Goal: Information Seeking & Learning: Learn about a topic

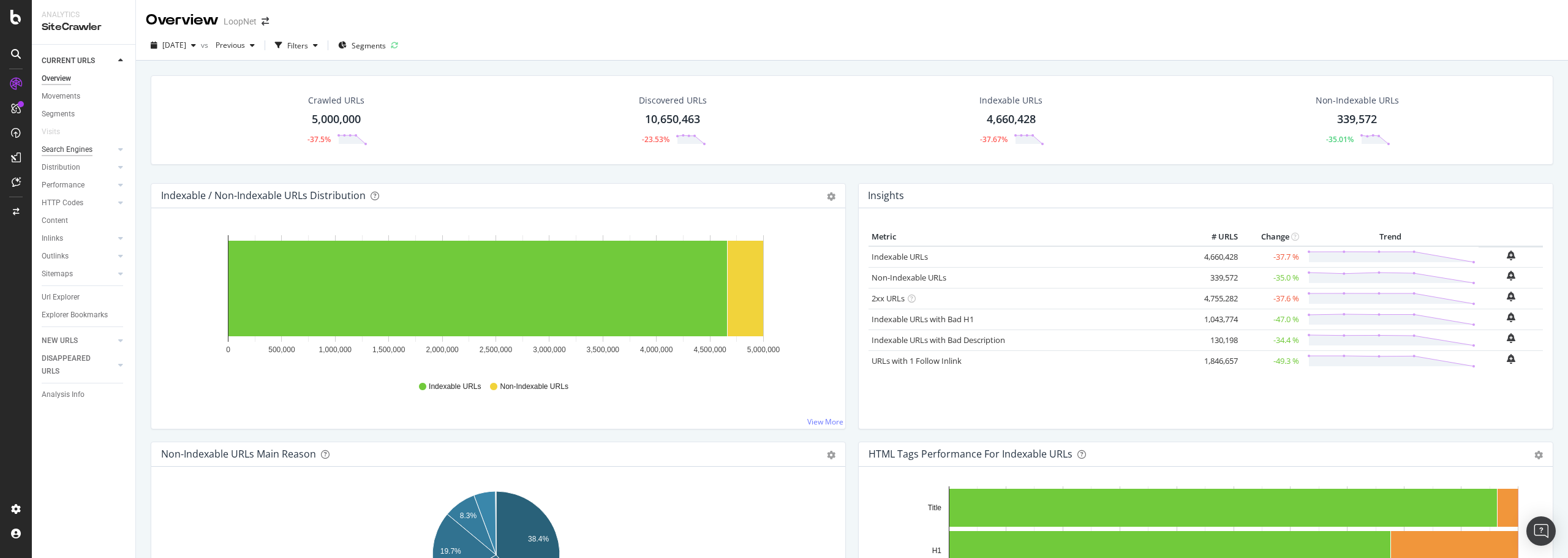
click at [79, 144] on div "Search Engines" at bounding box center [66, 149] width 51 height 12
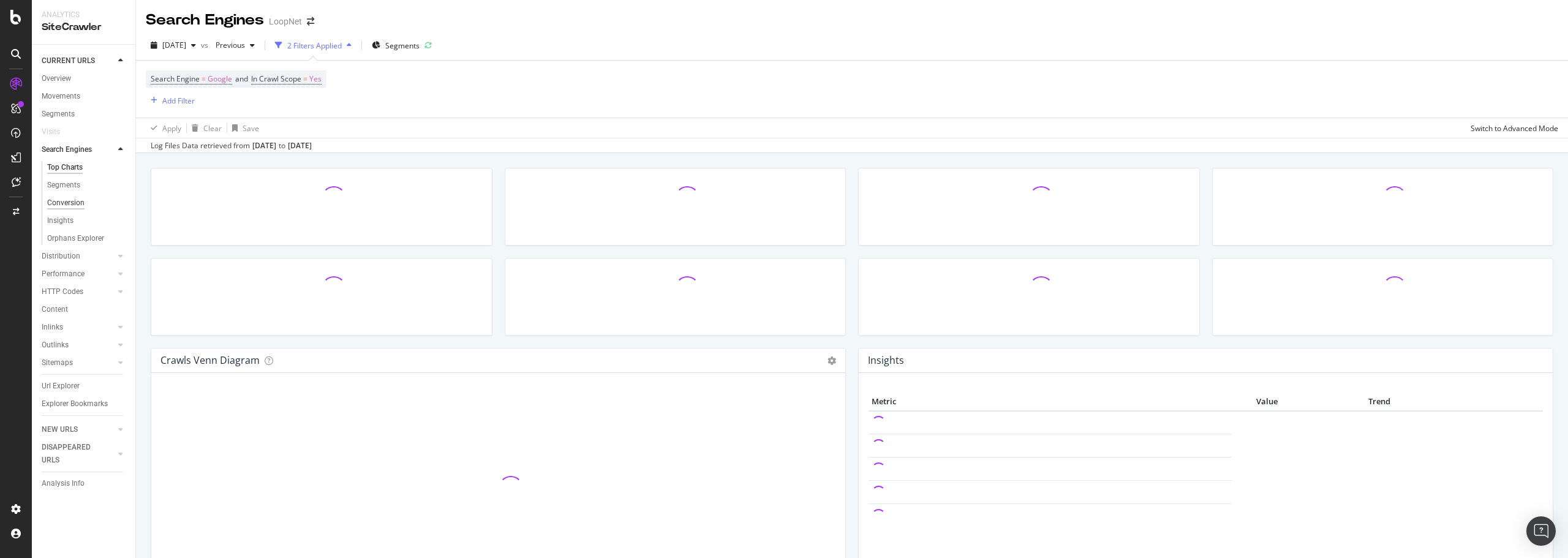
click at [78, 201] on div "Conversion" at bounding box center [66, 203] width 37 height 12
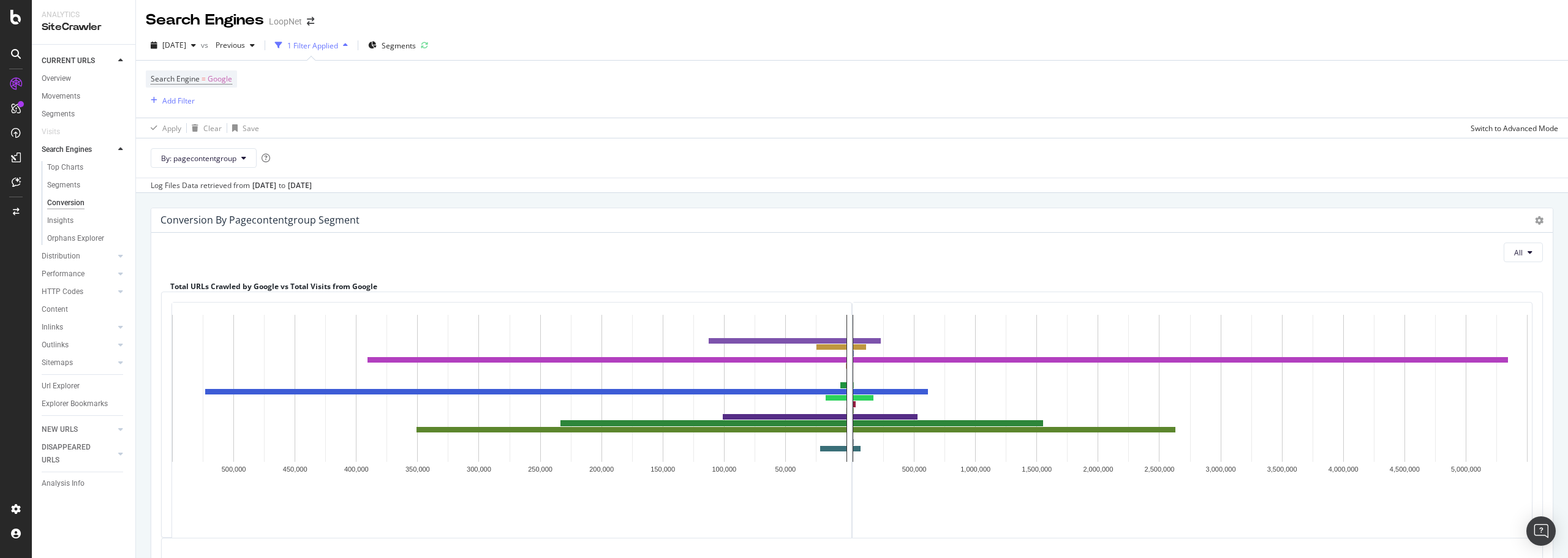
click at [338, 44] on div "1 Filter Applied" at bounding box center [312, 46] width 51 height 11
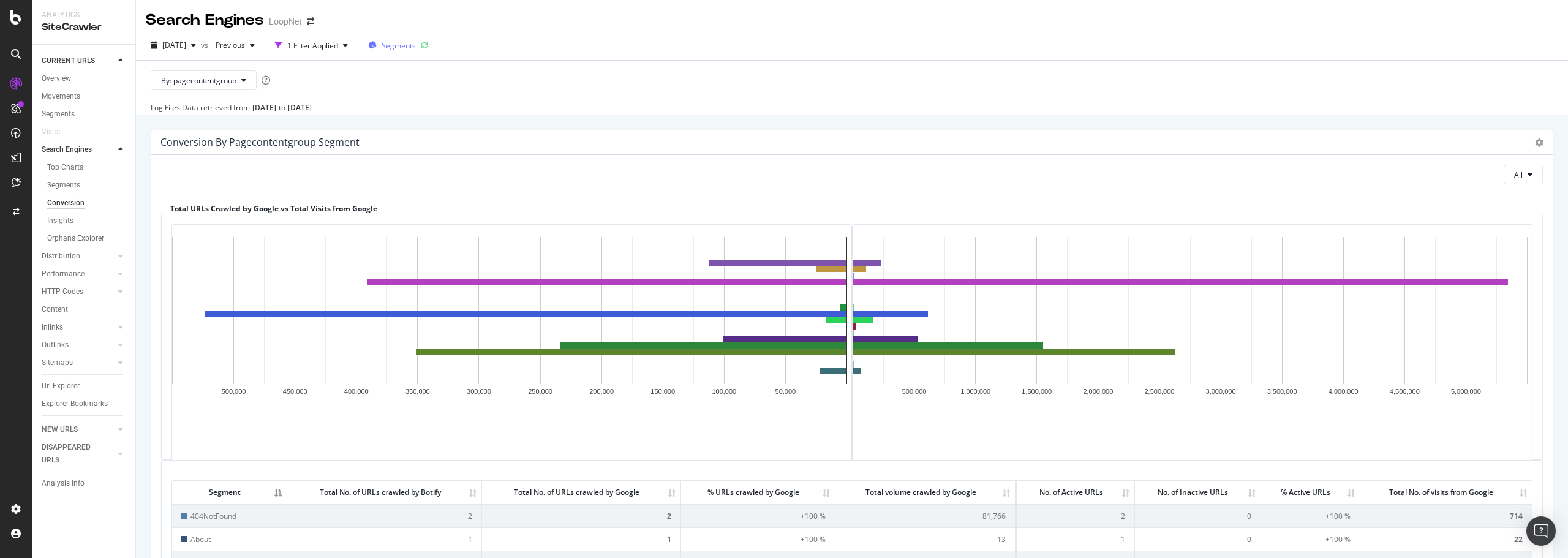
click at [415, 45] on span "Segments" at bounding box center [398, 46] width 34 height 11
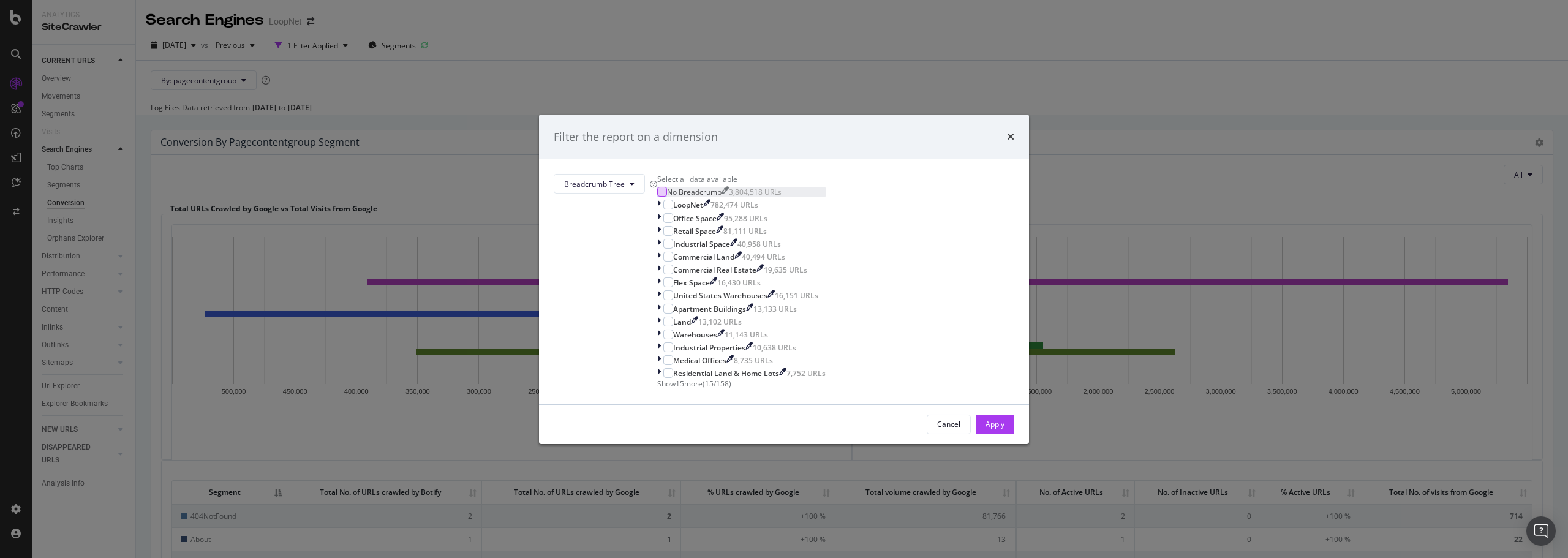
click at [667, 197] on div "modal" at bounding box center [662, 192] width 10 height 10
click at [666, 195] on icon "modal" at bounding box center [662, 191] width 6 height 6
click at [625, 179] on span "Breadcrumb Tree" at bounding box center [594, 184] width 61 height 11
click at [701, 196] on span "PageContentGroup" at bounding box center [714, 200] width 79 height 11
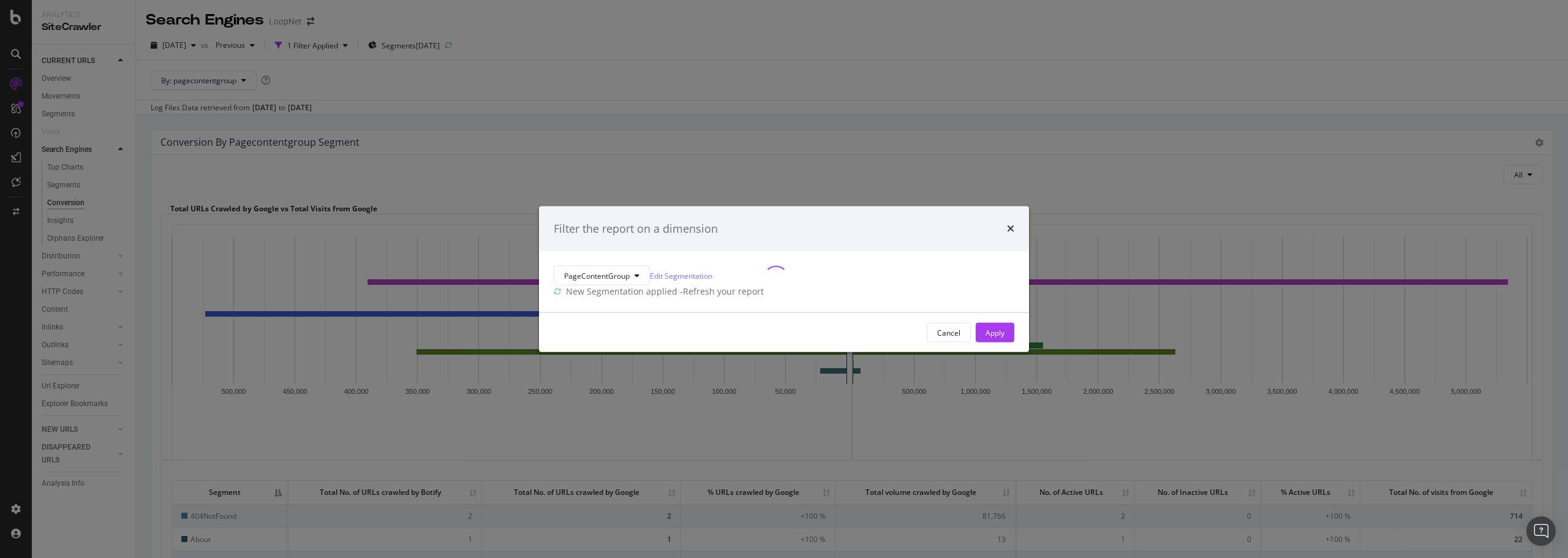
click at [764, 286] on div "- Refresh your report" at bounding box center [721, 291] width 84 height 12
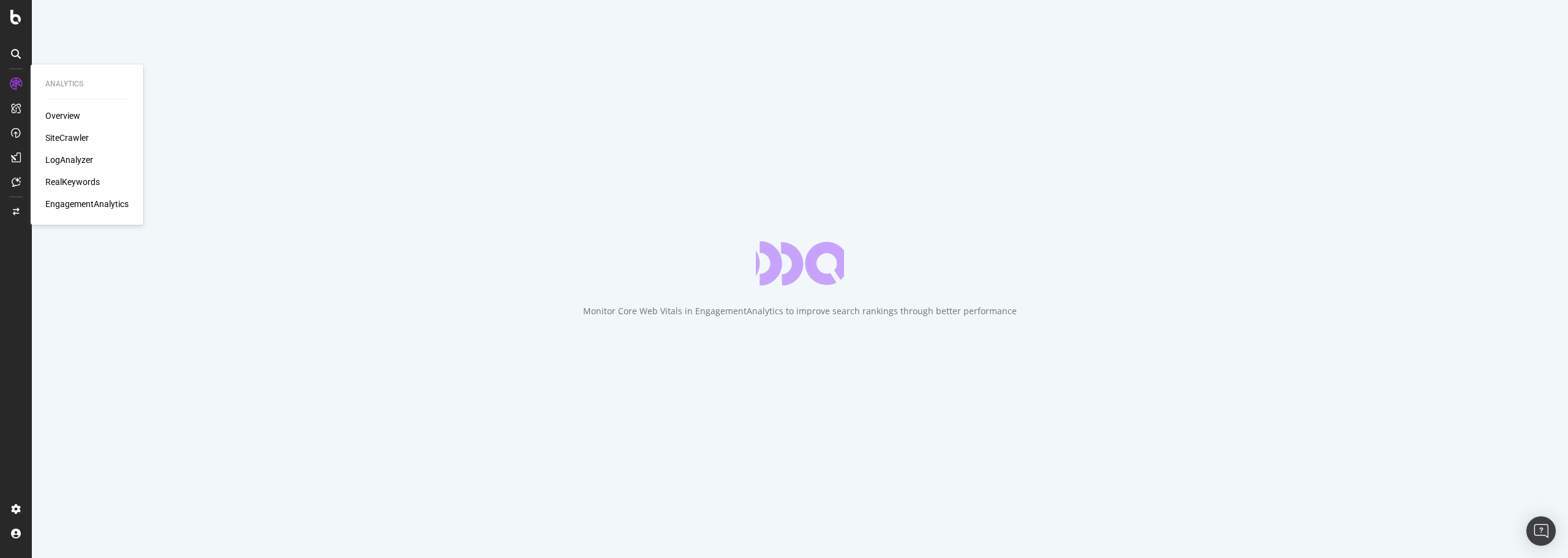
click at [67, 120] on div "Overview" at bounding box center [63, 115] width 35 height 12
